Goal: Task Accomplishment & Management: Complete application form

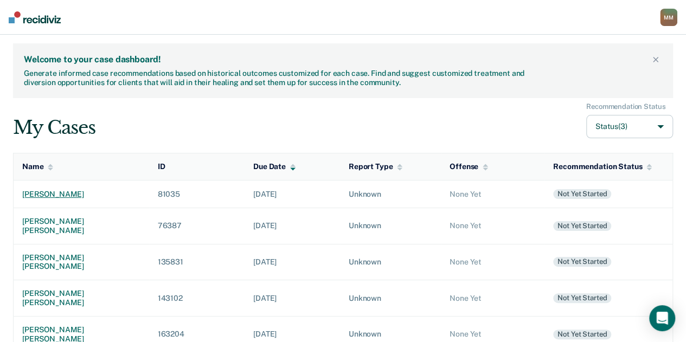
click at [66, 188] on td "[PERSON_NAME]" at bounding box center [82, 194] width 136 height 28
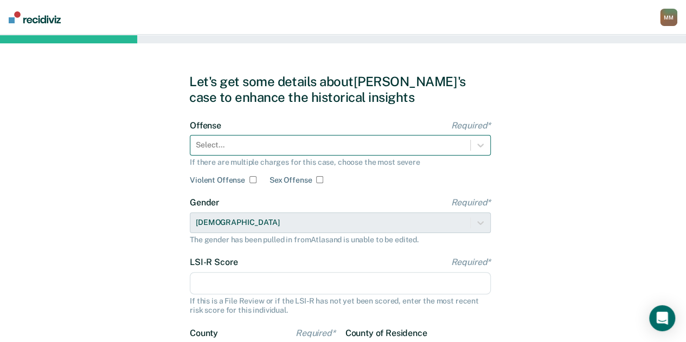
click at [349, 143] on div at bounding box center [330, 144] width 269 height 11
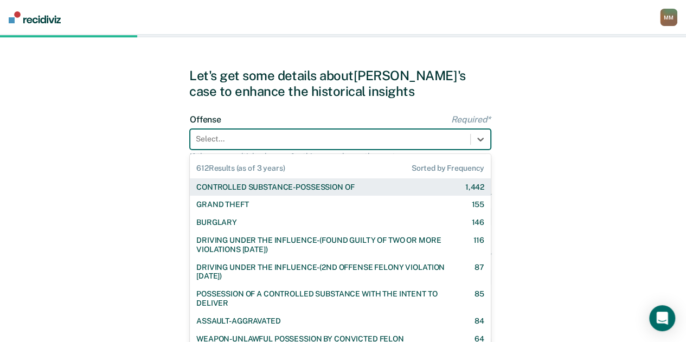
scroll to position [7, 0]
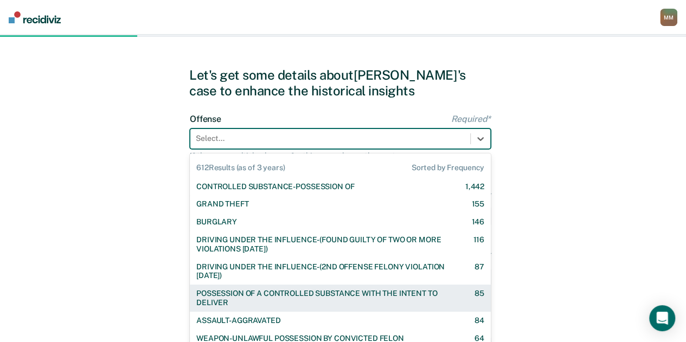
click at [334, 290] on div "POSSESSION OF A CONTROLLED SUBSTANCE WITH THE INTENT TO DELIVER" at bounding box center [325, 298] width 259 height 18
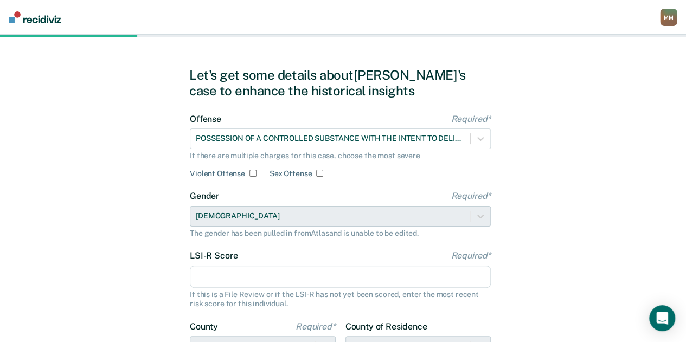
click at [318, 269] on input "LSI-R Score Required*" at bounding box center [340, 277] width 301 height 23
type input "29"
click at [158, 253] on div "Let's get some details about [PERSON_NAME]'s case to enhance the historical ins…" at bounding box center [343, 272] width 686 height 489
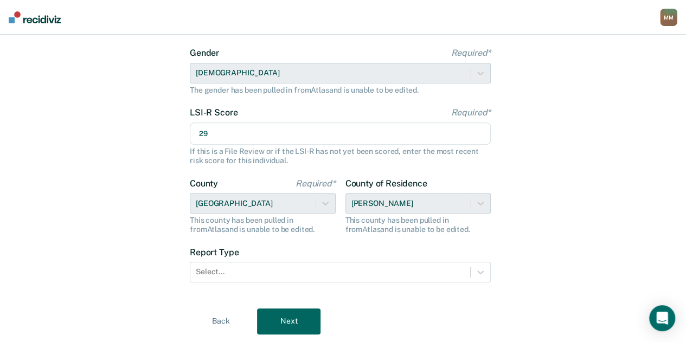
scroll to position [180, 0]
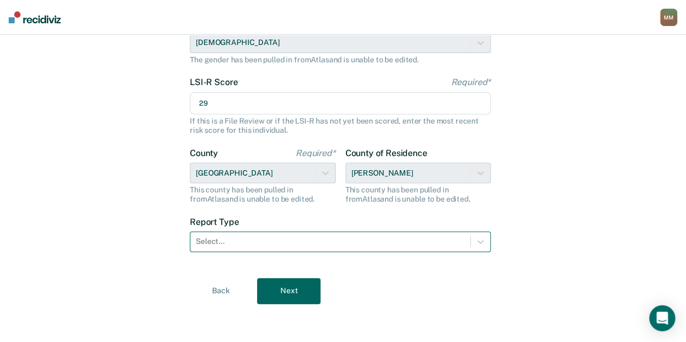
click at [227, 241] on div at bounding box center [330, 241] width 269 height 11
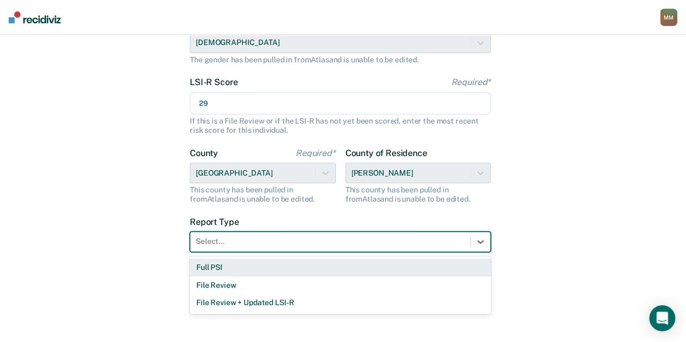
click at [227, 262] on div "Full PSI" at bounding box center [340, 268] width 301 height 18
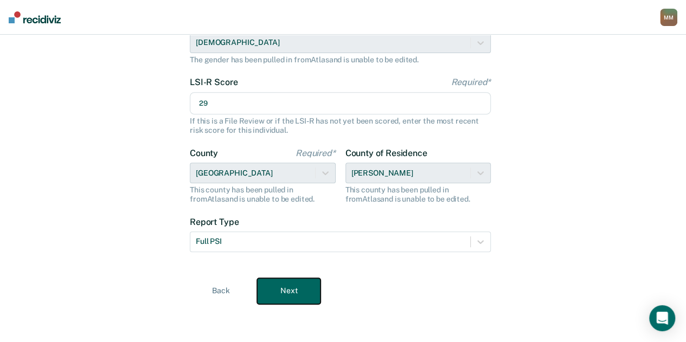
click at [284, 289] on button "Next" at bounding box center [288, 291] width 63 height 26
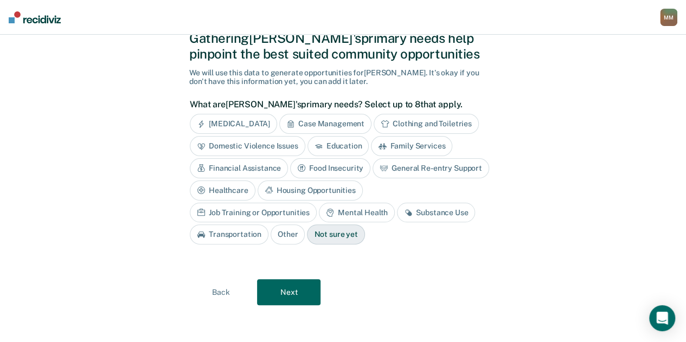
click at [323, 182] on div "Housing Opportunities" at bounding box center [310, 191] width 105 height 20
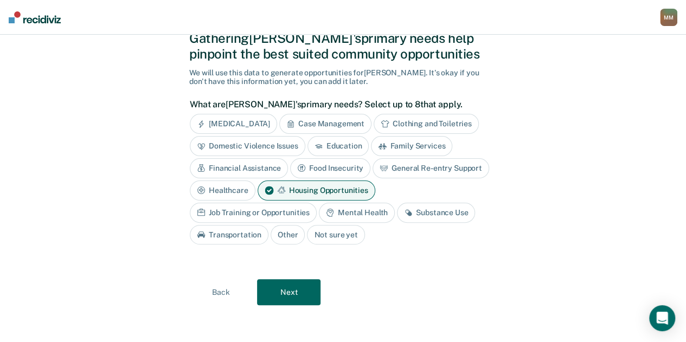
click at [242, 211] on div "Job Training or Opportunities" at bounding box center [253, 213] width 127 height 20
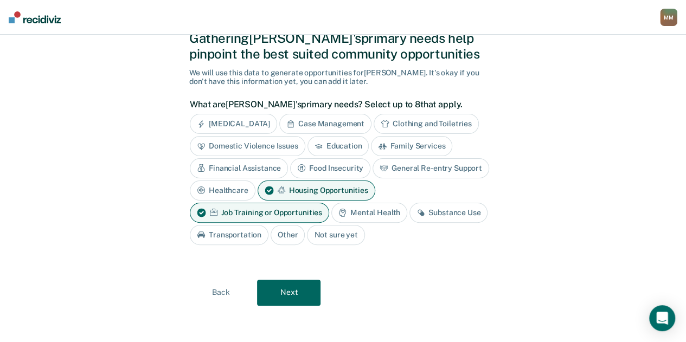
click at [439, 212] on div "Substance Use" at bounding box center [448, 213] width 78 height 20
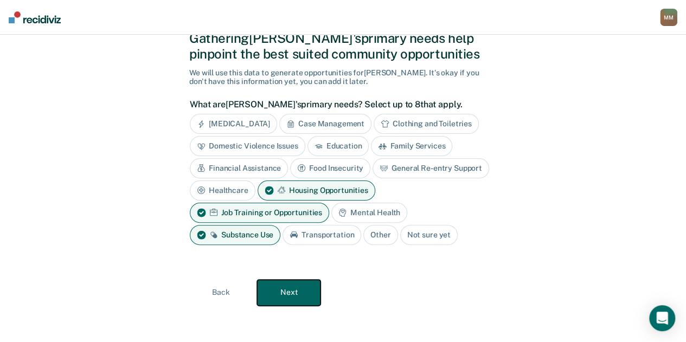
click at [300, 295] on button "Next" at bounding box center [288, 293] width 63 height 26
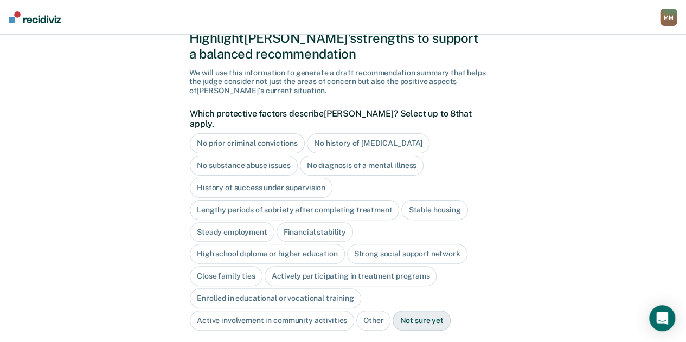
click at [234, 266] on div "Close family ties" at bounding box center [226, 276] width 73 height 20
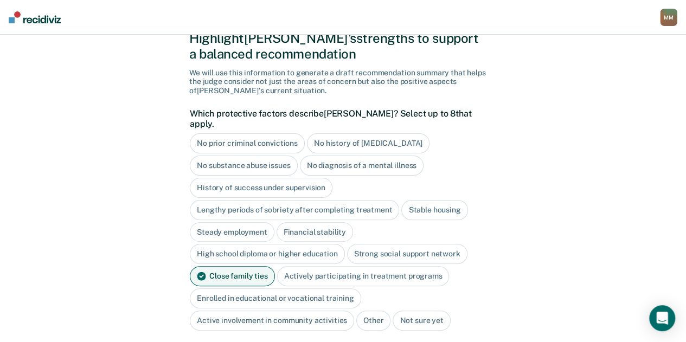
click at [240, 244] on div "High school diploma or higher education" at bounding box center [267, 254] width 155 height 20
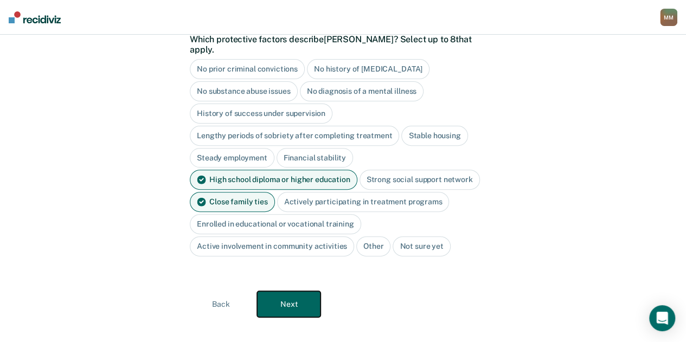
click at [291, 291] on button "Next" at bounding box center [288, 304] width 63 height 26
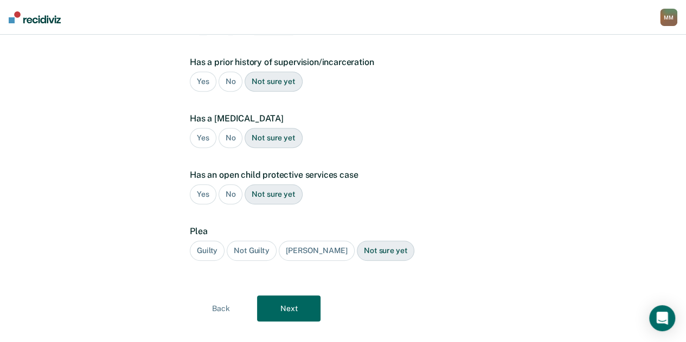
click at [201, 72] on div "Yes" at bounding box center [203, 82] width 27 height 20
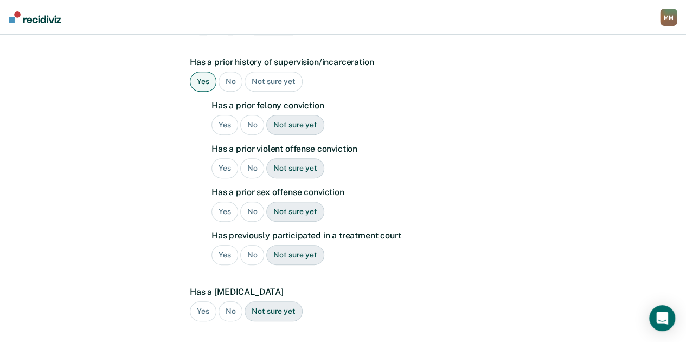
click at [226, 115] on div "Yes" at bounding box center [225, 125] width 27 height 20
click at [244, 158] on div "No" at bounding box center [252, 168] width 24 height 20
click at [249, 202] on div "No" at bounding box center [252, 212] width 24 height 20
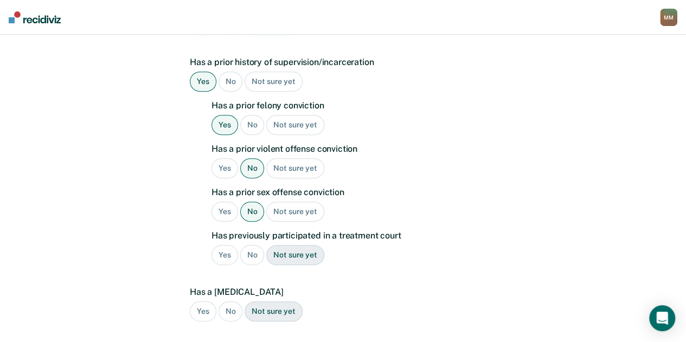
click at [253, 245] on div "No" at bounding box center [252, 255] width 24 height 20
click at [229, 303] on div "Has a [MEDICAL_DATA] Yes No Not sure yet" at bounding box center [340, 308] width 301 height 43
click at [229, 302] on div "No" at bounding box center [231, 312] width 24 height 20
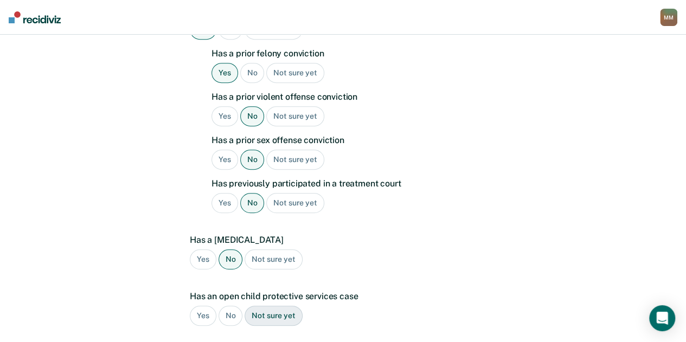
scroll to position [320, 0]
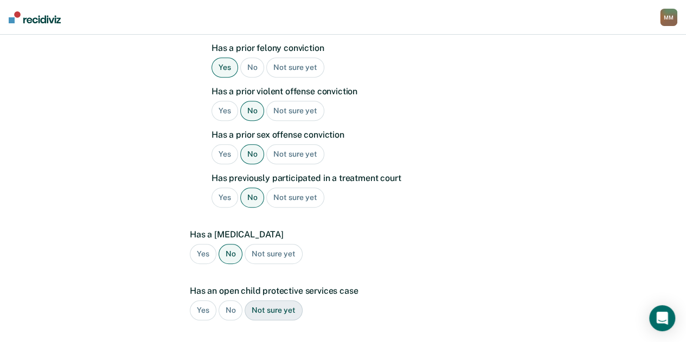
click at [228, 300] on div "No" at bounding box center [231, 310] width 24 height 20
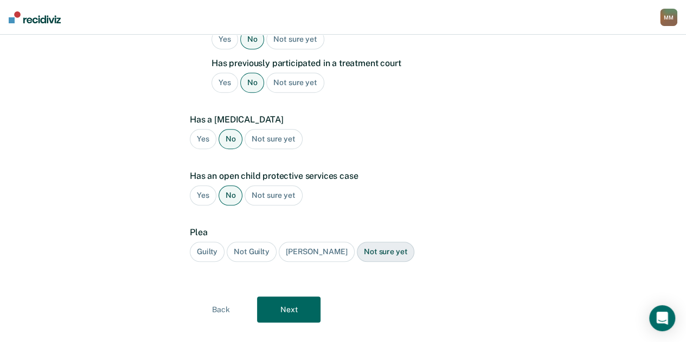
click at [208, 242] on div "Guilty" at bounding box center [207, 252] width 35 height 20
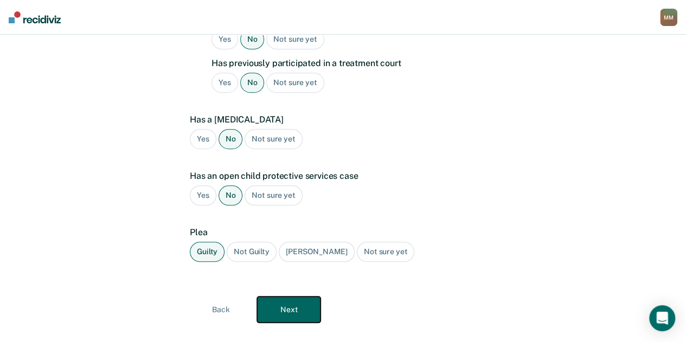
click at [293, 297] on button "Next" at bounding box center [288, 310] width 63 height 26
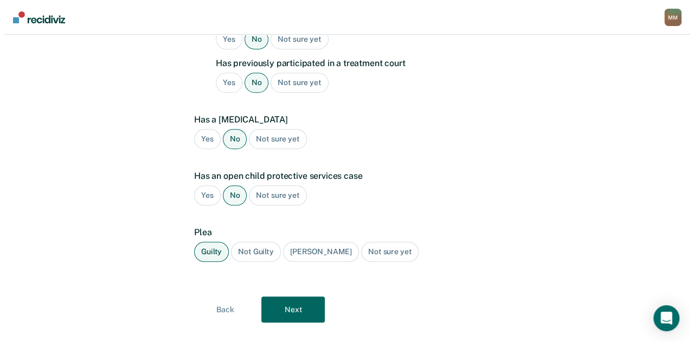
scroll to position [0, 0]
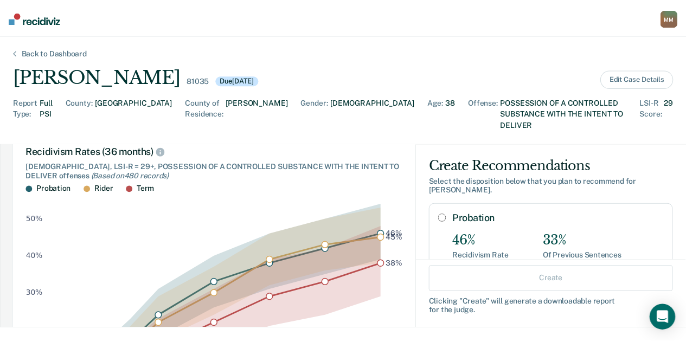
scroll to position [186, 0]
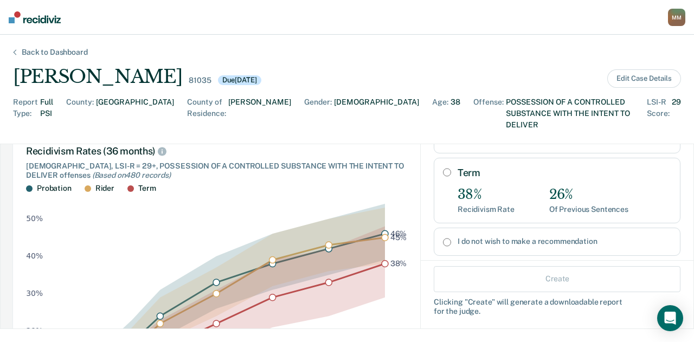
click at [443, 158] on div "Term 38% Recidivism Rate 26% Of Previous Sentences" at bounding box center [557, 191] width 247 height 66
radio input "true"
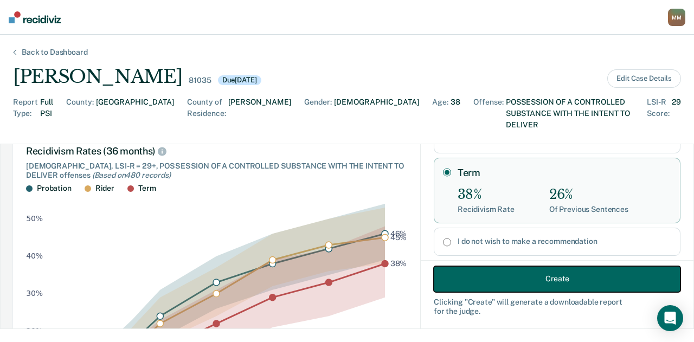
click at [504, 290] on button "Create" at bounding box center [557, 279] width 247 height 26
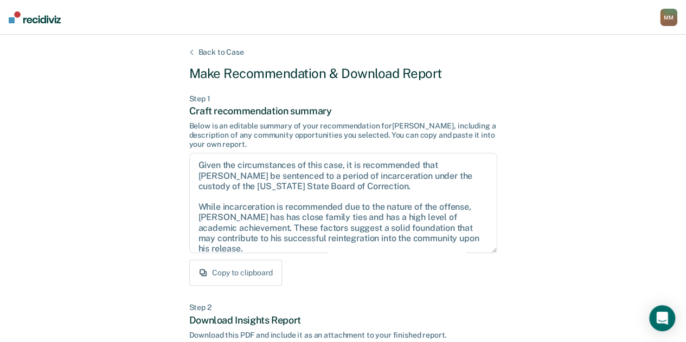
scroll to position [276, 0]
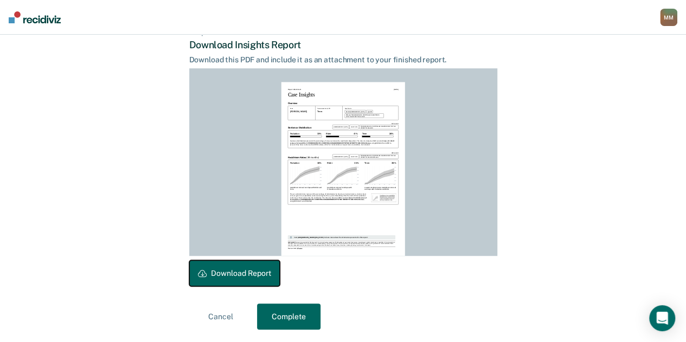
click at [230, 267] on button "Download Report" at bounding box center [234, 273] width 91 height 26
